Goal: Find contact information: Find contact information

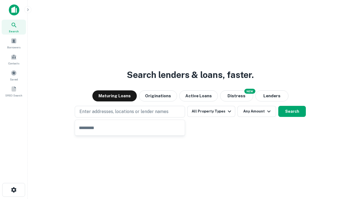
type input "**********"
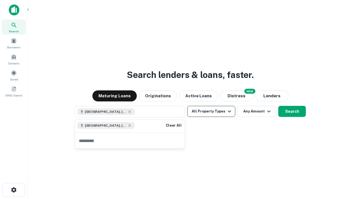
click at [211, 111] on button "All Property Types" at bounding box center [211, 111] width 48 height 11
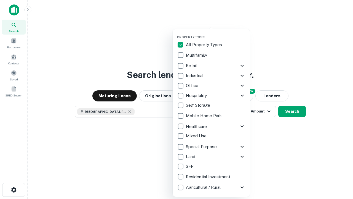
click at [216, 33] on button "button" at bounding box center [215, 33] width 77 height 0
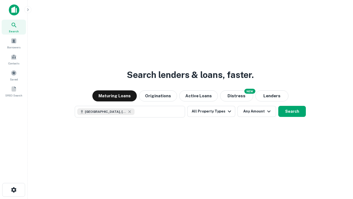
scroll to position [9, 0]
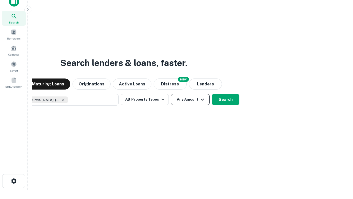
click at [171, 94] on button "Any Amount" at bounding box center [190, 99] width 39 height 11
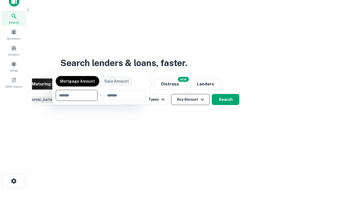
scroll to position [40, 156]
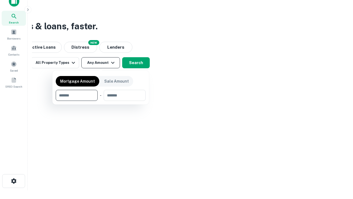
type input "*******"
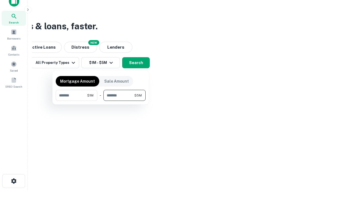
type input "*******"
click at [101, 101] on button "button" at bounding box center [101, 101] width 90 height 0
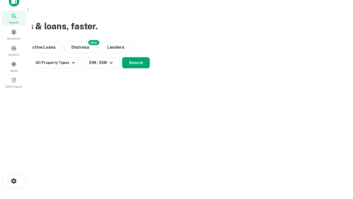
scroll to position [9, 0]
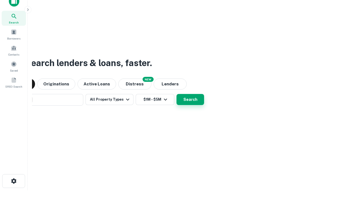
click at [177, 94] on button "Search" at bounding box center [191, 99] width 28 height 11
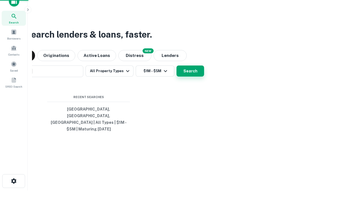
scroll to position [18, 156]
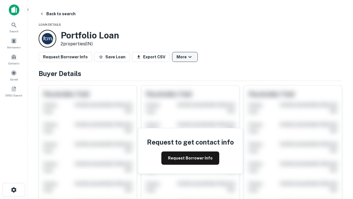
click at [185, 57] on button "More" at bounding box center [185, 57] width 26 height 10
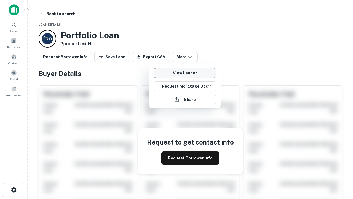
click at [185, 73] on link "View Lender" at bounding box center [185, 73] width 63 height 10
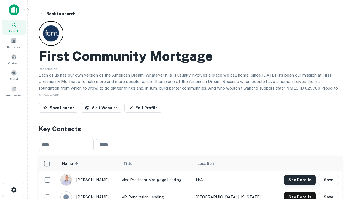
click at [300, 179] on button "See Details" at bounding box center [300, 180] width 32 height 10
click at [14, 190] on icon "button" at bounding box center [13, 189] width 7 height 7
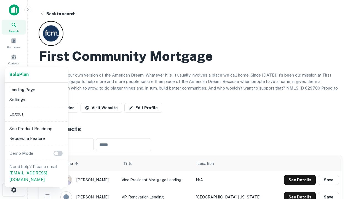
click at [36, 114] on li "Logout" at bounding box center [36, 114] width 59 height 10
